Goal: Navigation & Orientation: Find specific page/section

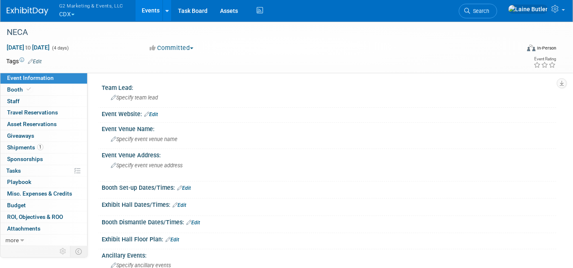
click at [73, 10] on button "G2 Marketing & Events, LLC CDX" at bounding box center [95, 11] width 75 height 22
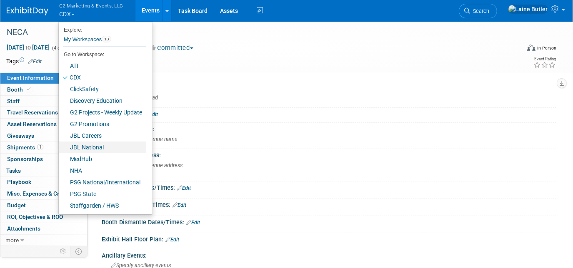
click at [90, 148] on link "JBL National" at bounding box center [103, 148] width 88 height 12
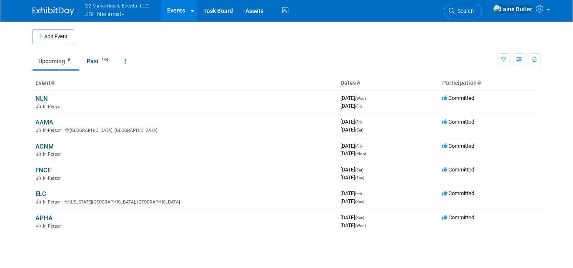
click at [43, 144] on link "ACNM" at bounding box center [45, 147] width 18 height 8
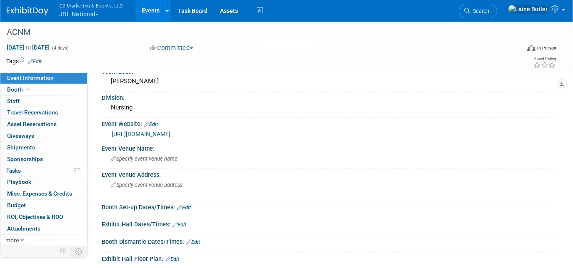
scroll to position [38, 0]
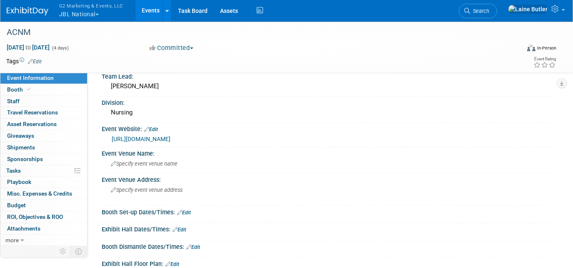
click at [38, 33] on div "ACNM" at bounding box center [257, 32] width 506 height 15
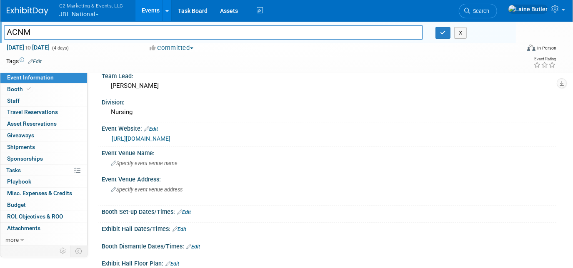
drag, startPoint x: 38, startPoint y: 33, endPoint x: 0, endPoint y: 28, distance: 37.9
click at [0, 28] on html "G2 Marketing & Events, LLC JBL National Explore: My Workspaces 13 Go to Workspa…" at bounding box center [286, 96] width 573 height 268
click at [42, 91] on link "Booth" at bounding box center [43, 89] width 87 height 11
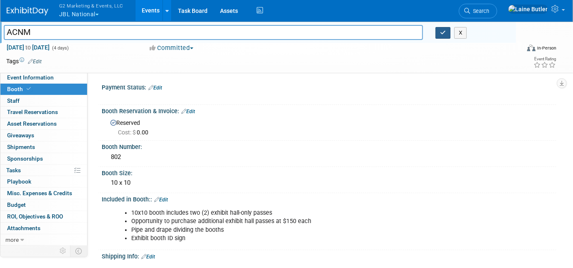
click at [439, 33] on button "button" at bounding box center [442, 33] width 15 height 12
